Goal: Navigation & Orientation: Find specific page/section

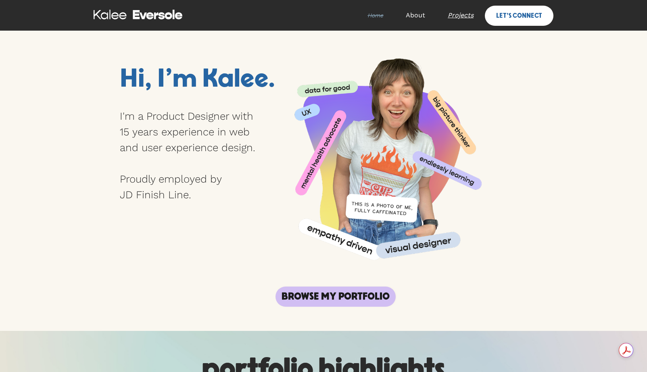
click at [464, 18] on link "Projects" at bounding box center [460, 15] width 48 height 24
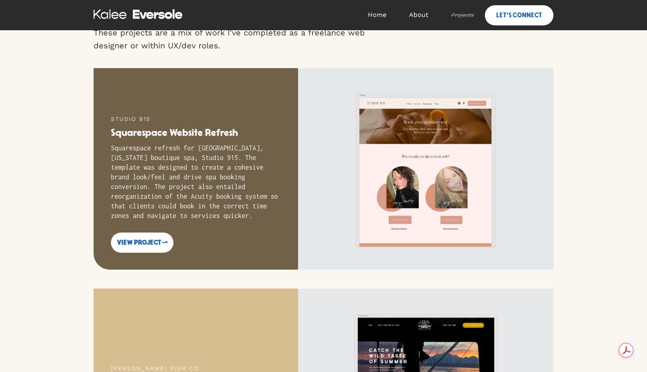
scroll to position [111, 0]
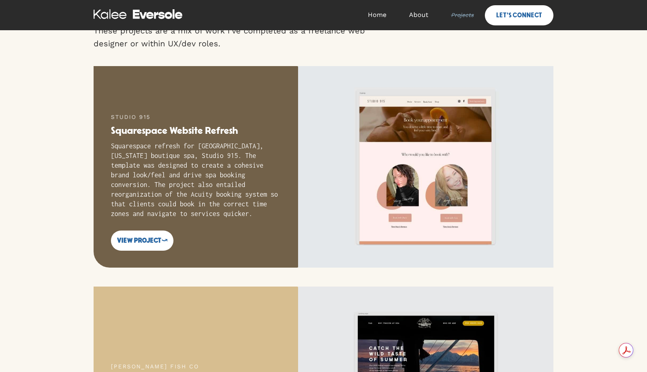
click at [273, 196] on p "Squarespace refresh for [GEOGRAPHIC_DATA], [US_STATE] boutique spa, Studio 915.…" at bounding box center [196, 179] width 170 height 77
click at [135, 238] on link "view project ⤻" at bounding box center [142, 241] width 63 height 20
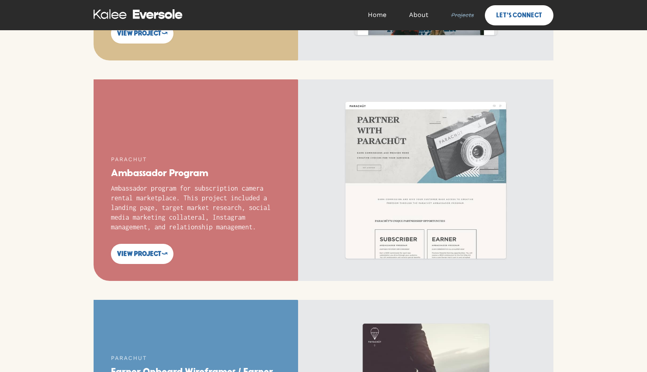
scroll to position [536, 0]
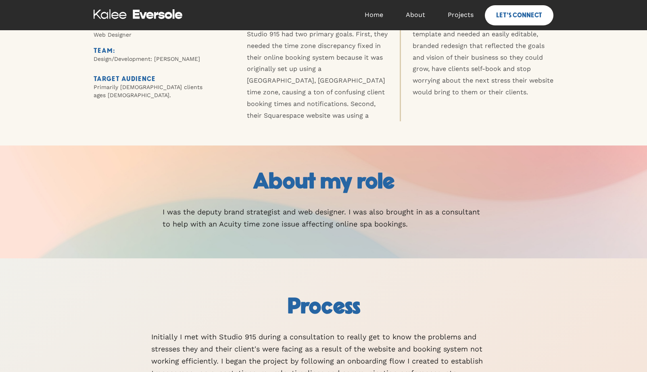
scroll to position [672, 0]
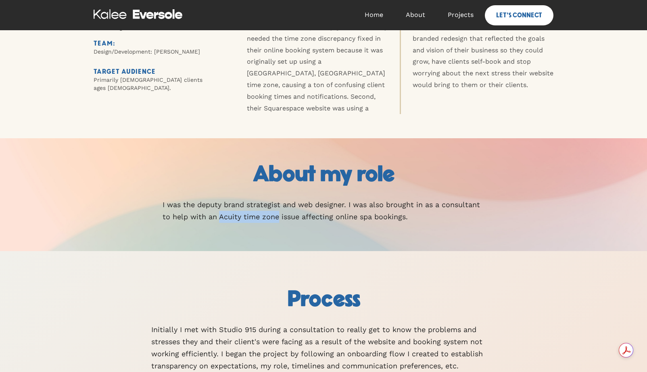
drag, startPoint x: 220, startPoint y: 217, endPoint x: 279, endPoint y: 217, distance: 59.7
click at [279, 217] on p "I was the deputy brand strategist and web designer. I was also brought in as a …" at bounding box center [324, 211] width 322 height 24
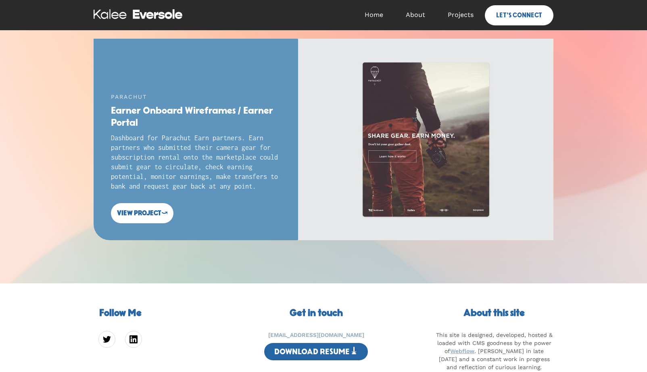
scroll to position [2794, 0]
